Goal: Transaction & Acquisition: Register for event/course

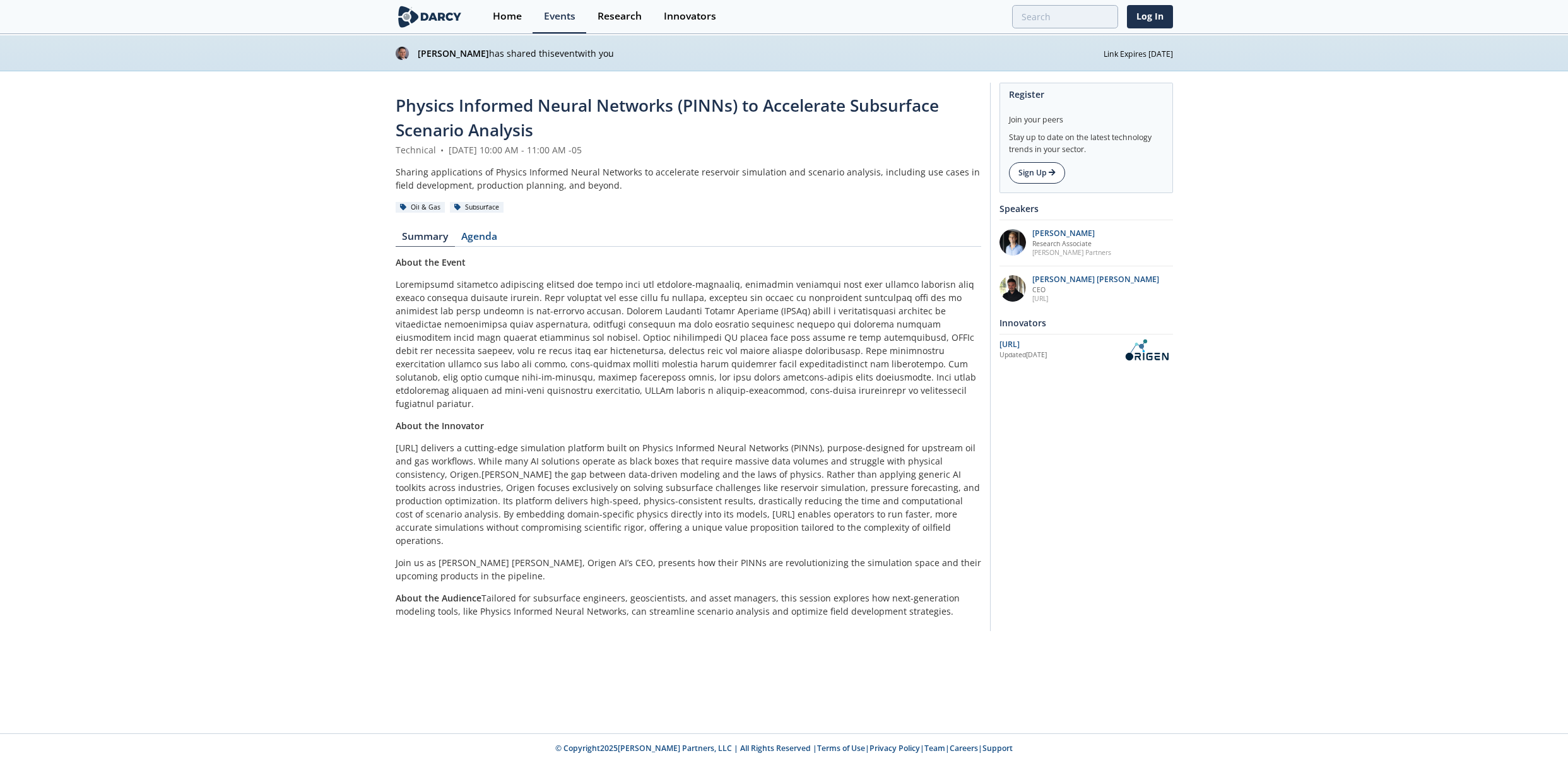
click at [1023, 176] on link "Sign Up" at bounding box center [1037, 173] width 56 height 21
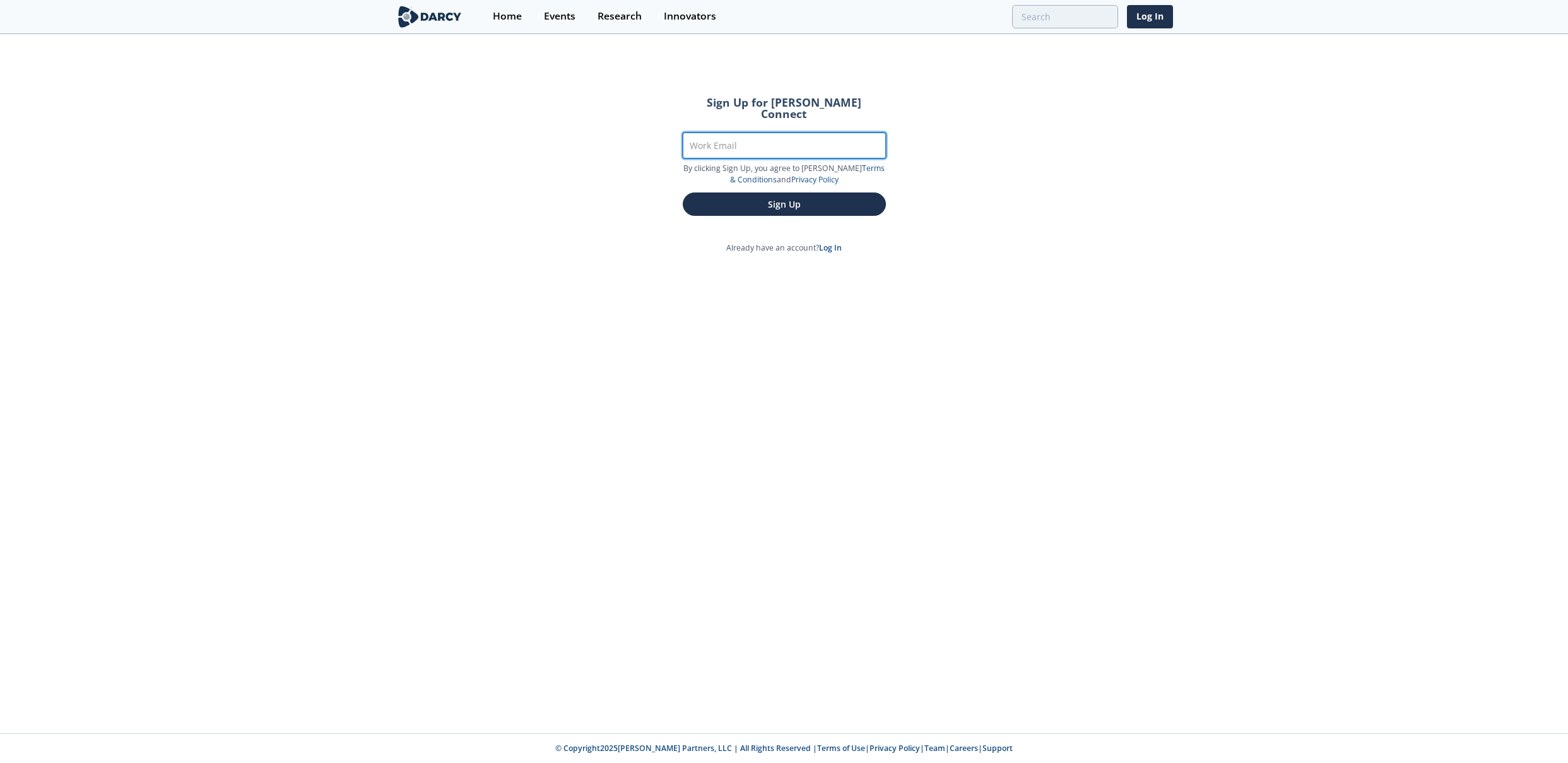
click at [820, 134] on input "Work Email" at bounding box center [784, 145] width 204 height 26
type input "[EMAIL_ADDRESS][PERSON_NAME][DOMAIN_NAME]"
click at [682, 193] on button "Sign Up" at bounding box center [784, 205] width 204 height 23
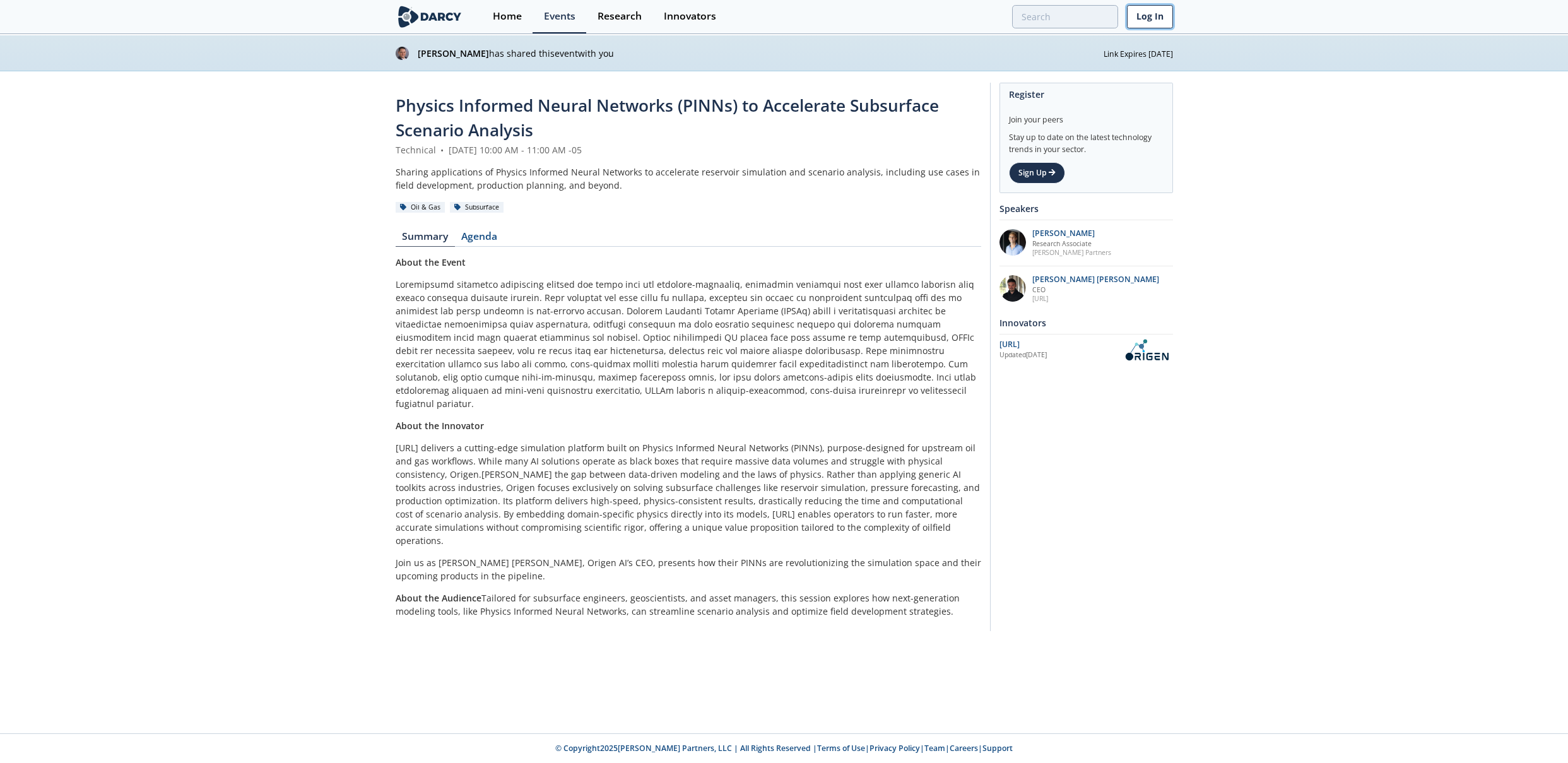
click at [1151, 11] on link "Log In" at bounding box center [1150, 16] width 47 height 23
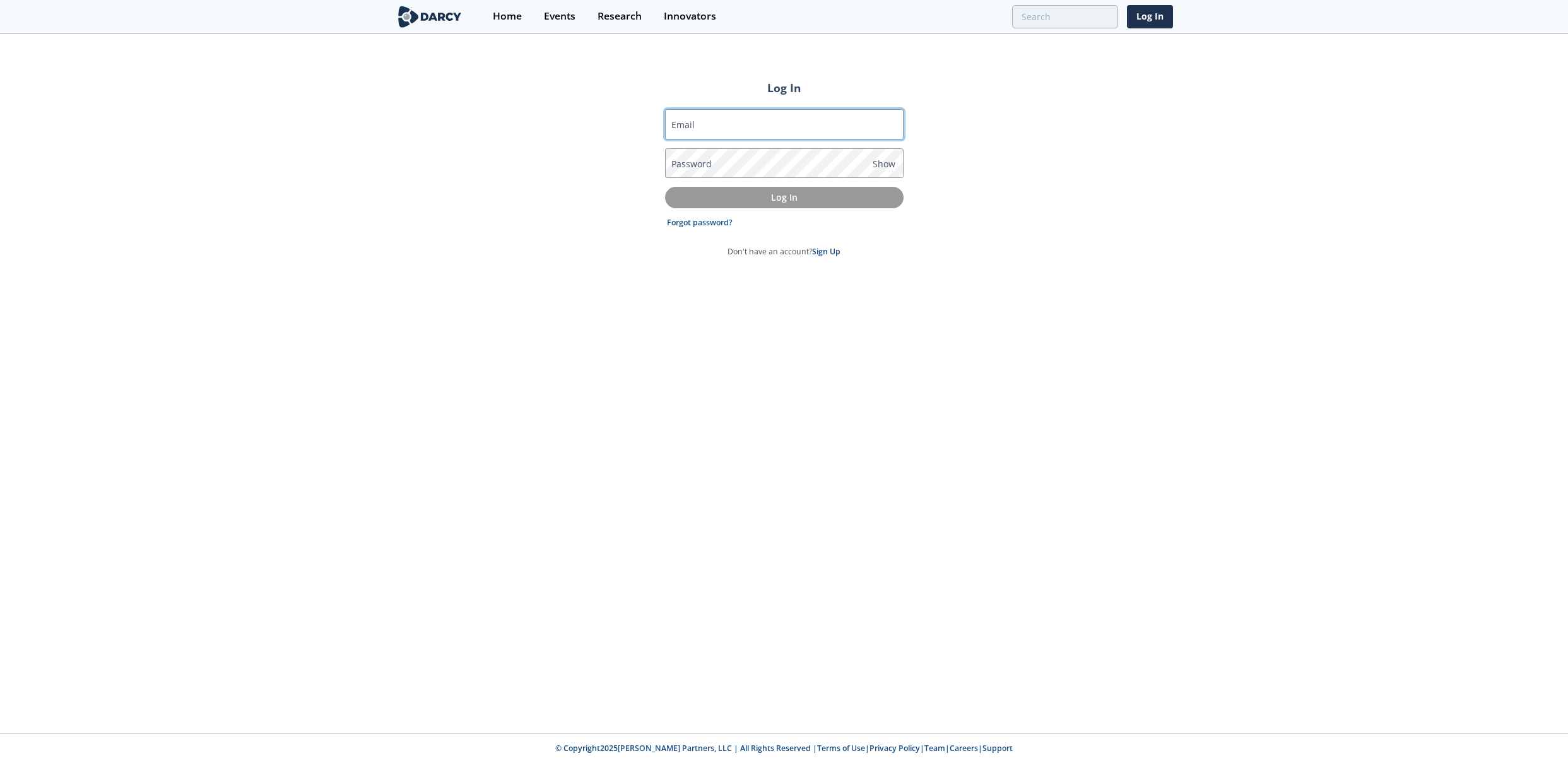
click at [823, 124] on input "Email" at bounding box center [784, 124] width 238 height 30
type input "[EMAIL_ADDRESS][PERSON_NAME][DOMAIN_NAME]"
click at [887, 169] on span "Show" at bounding box center [883, 164] width 22 height 14
click at [888, 168] on span "Hide" at bounding box center [882, 164] width 19 height 14
click at [791, 194] on p "Log In" at bounding box center [784, 198] width 221 height 14
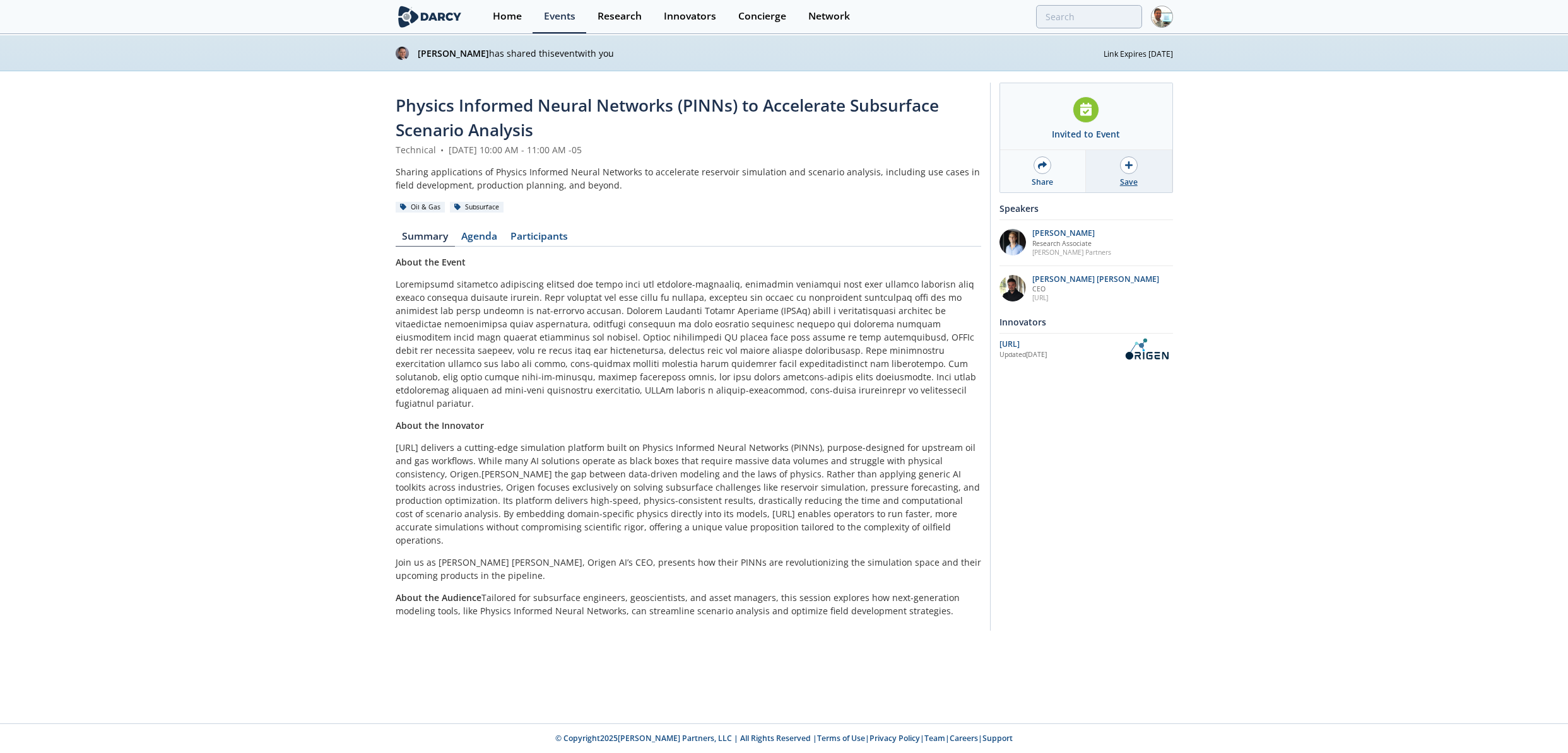
click at [1134, 163] on div at bounding box center [1128, 165] width 17 height 17
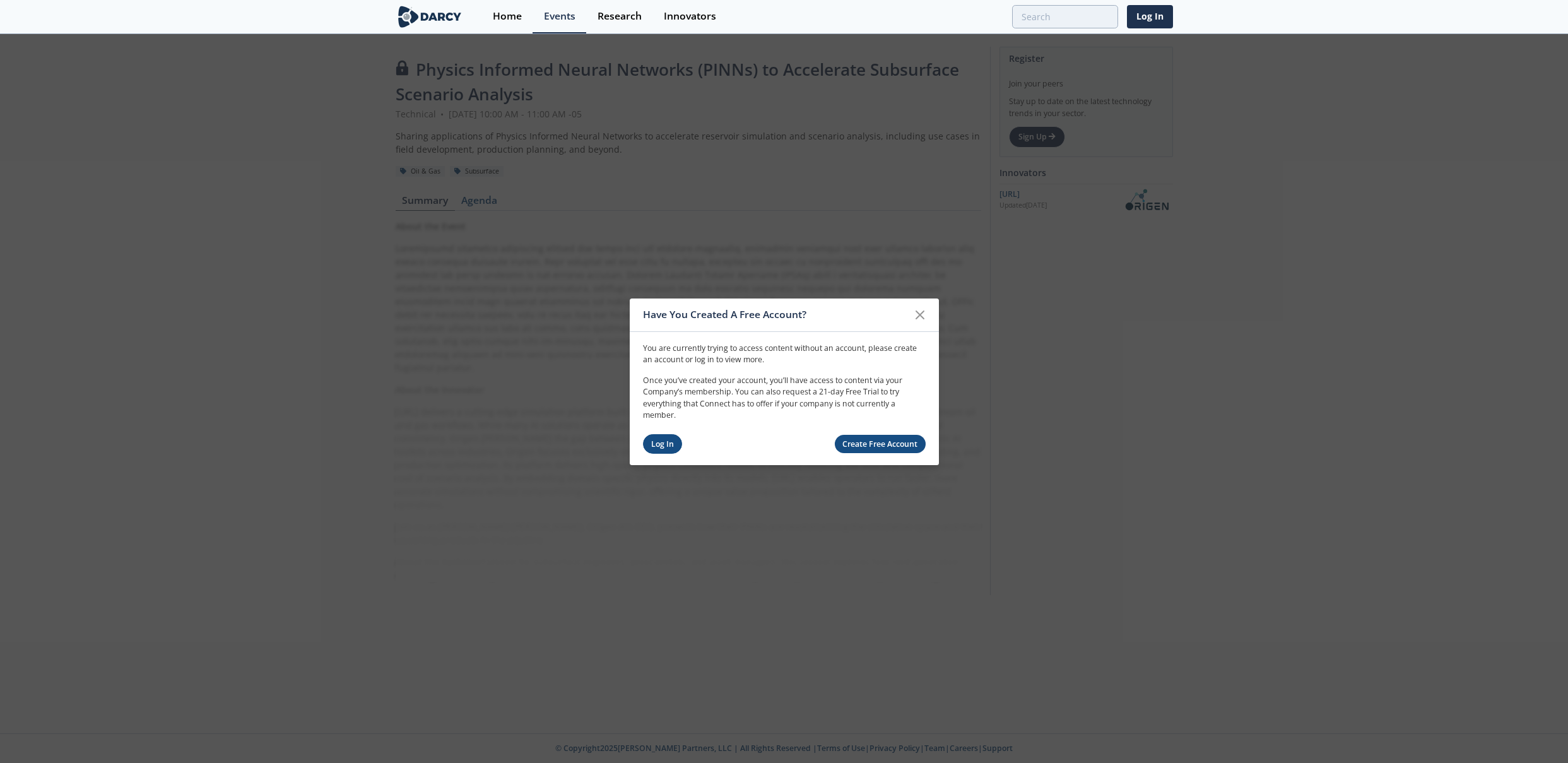
click at [672, 444] on link "Log In" at bounding box center [662, 444] width 40 height 19
